Goal: Task Accomplishment & Management: Use online tool/utility

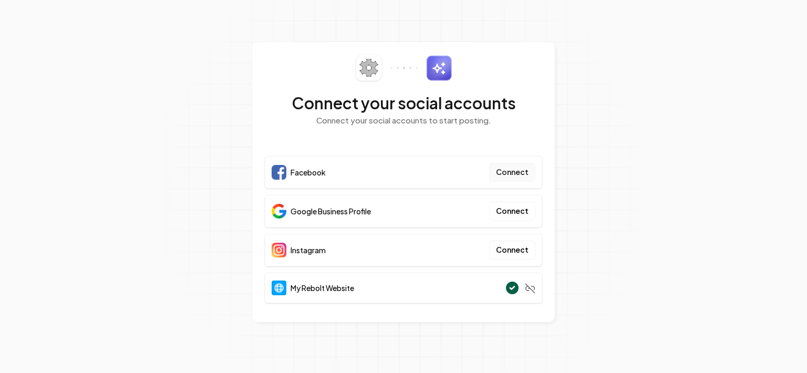
click at [515, 173] on button "Connect" at bounding box center [512, 172] width 46 height 19
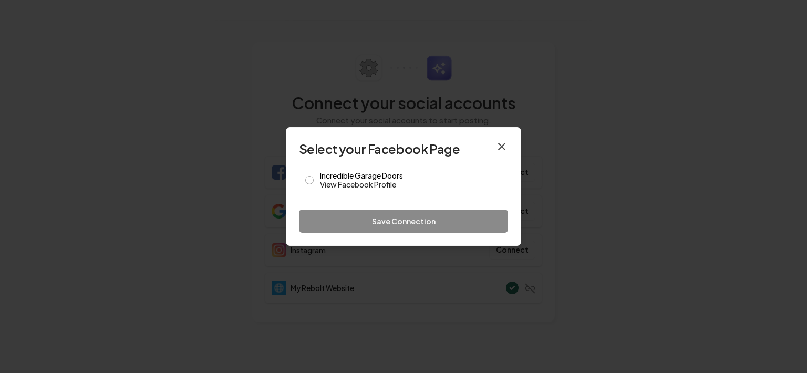
click at [500, 146] on icon "button" at bounding box center [502, 146] width 13 height 13
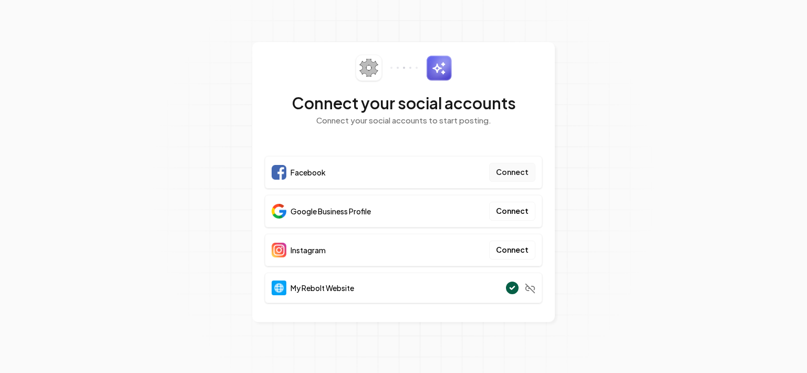
click at [512, 170] on button "Connect" at bounding box center [512, 172] width 46 height 19
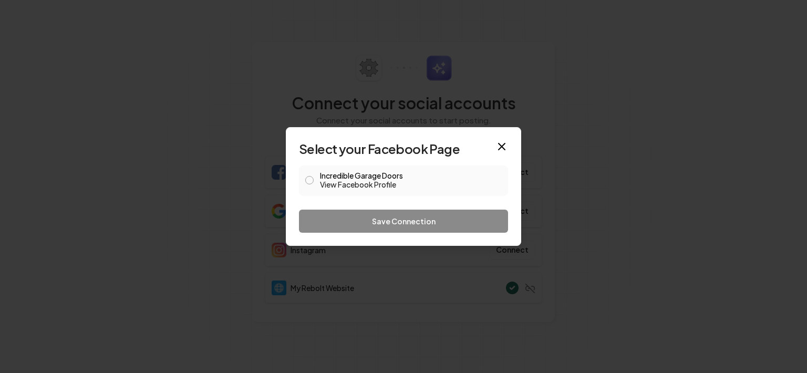
click at [310, 180] on button "Incredible Garage Doors View Facebook Profile" at bounding box center [309, 180] width 8 height 8
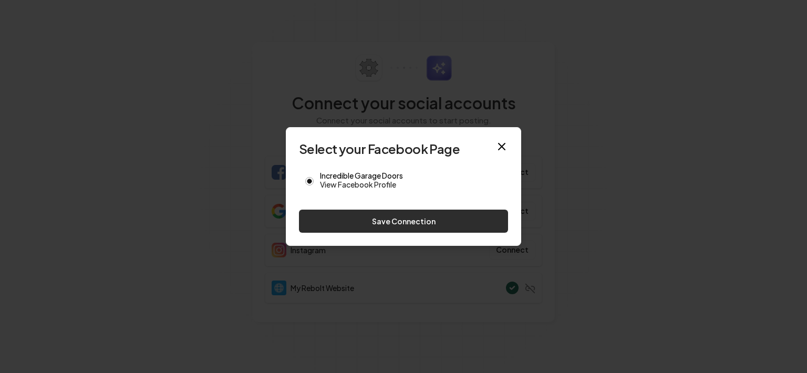
click at [375, 223] on button "Save Connection" at bounding box center [403, 221] width 209 height 23
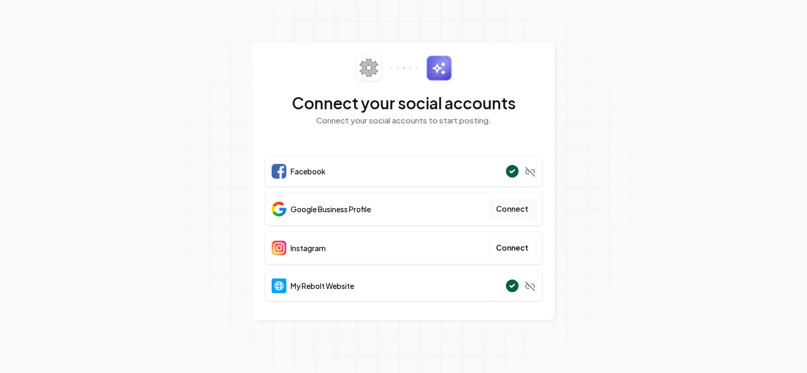
click at [510, 212] on button "Connect" at bounding box center [512, 209] width 46 height 19
click at [515, 210] on button "Connect" at bounding box center [512, 209] width 46 height 19
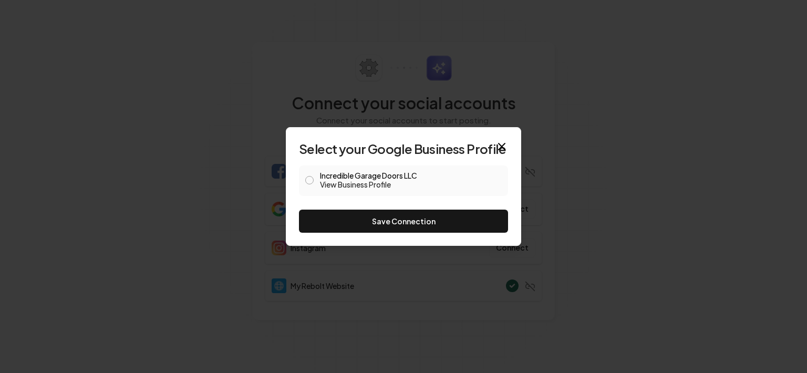
click at [311, 183] on button "Incredible Garage Doors LLC View Business Profile" at bounding box center [309, 180] width 8 height 8
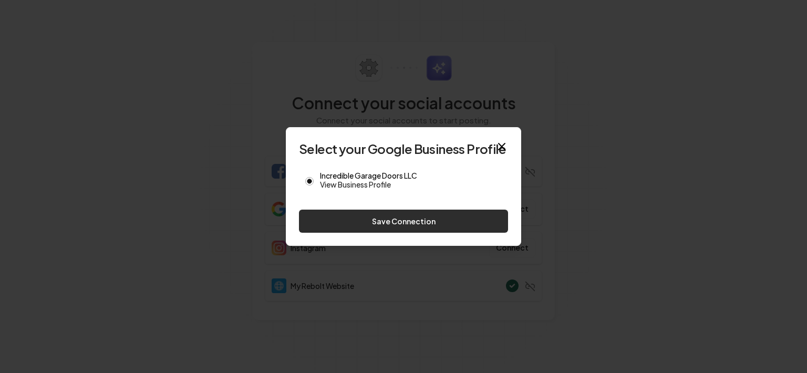
click at [416, 223] on button "Save Connection" at bounding box center [403, 221] width 209 height 23
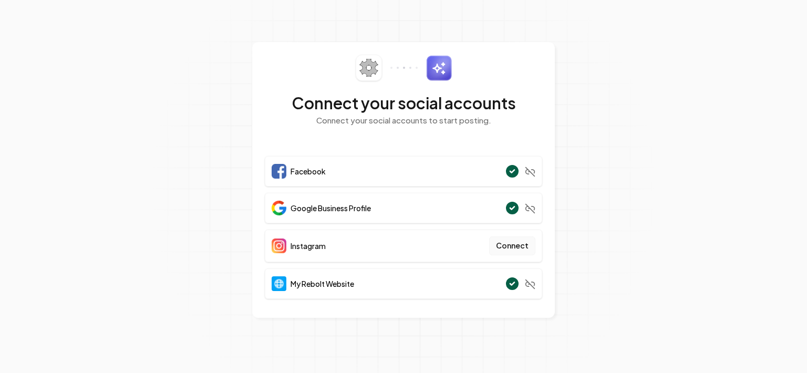
click at [519, 239] on button "Connect" at bounding box center [512, 245] width 46 height 19
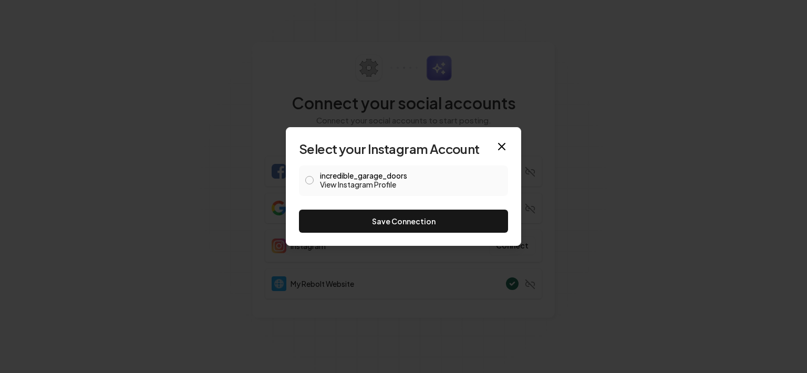
click at [309, 180] on button "incredible_garage_doors View Instagram Profile" at bounding box center [309, 180] width 8 height 8
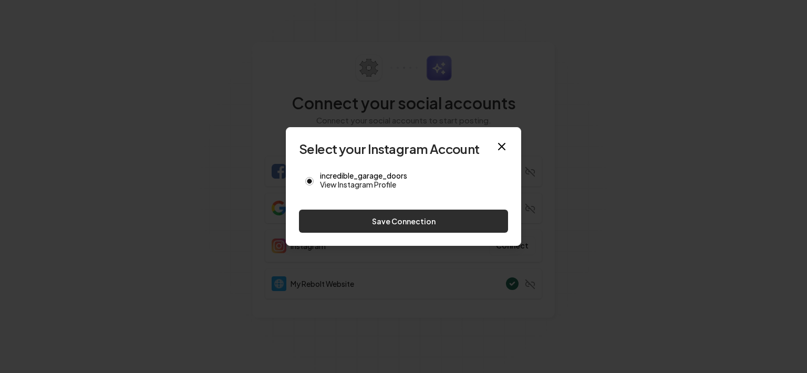
click at [427, 222] on button "Save Connection" at bounding box center [403, 221] width 209 height 23
